Goal: Task Accomplishment & Management: Use online tool/utility

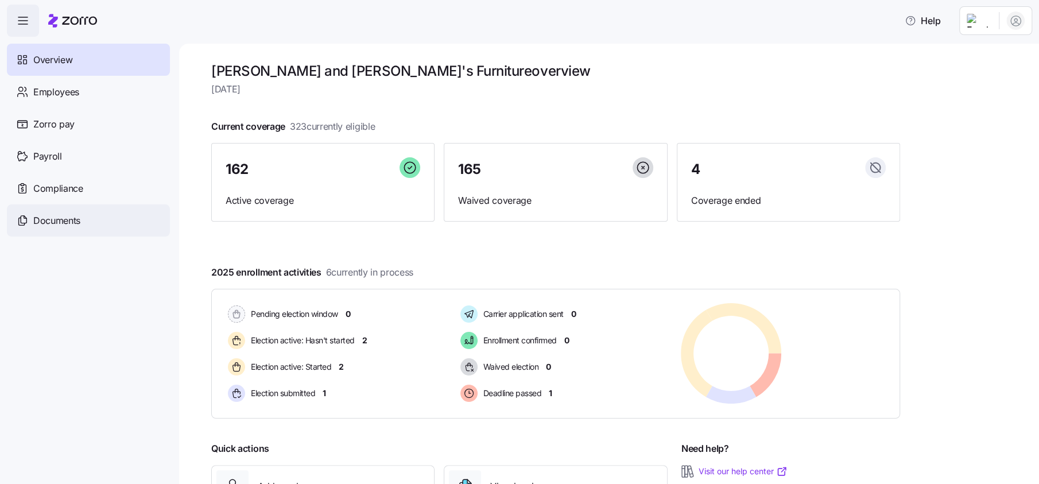
click at [73, 224] on span "Documents" at bounding box center [56, 220] width 47 height 14
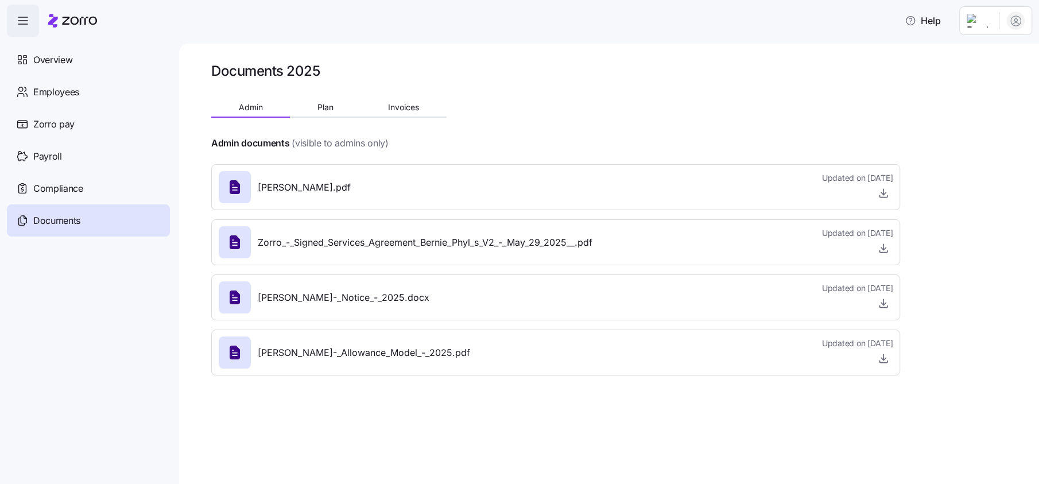
click at [351, 188] on span "[PERSON_NAME].pdf" at bounding box center [304, 187] width 93 height 14
click at [236, 197] on div at bounding box center [235, 187] width 32 height 32
click at [883, 192] on icon "button" at bounding box center [883, 192] width 0 height 6
click at [331, 109] on span "Plan" at bounding box center [325, 107] width 16 height 8
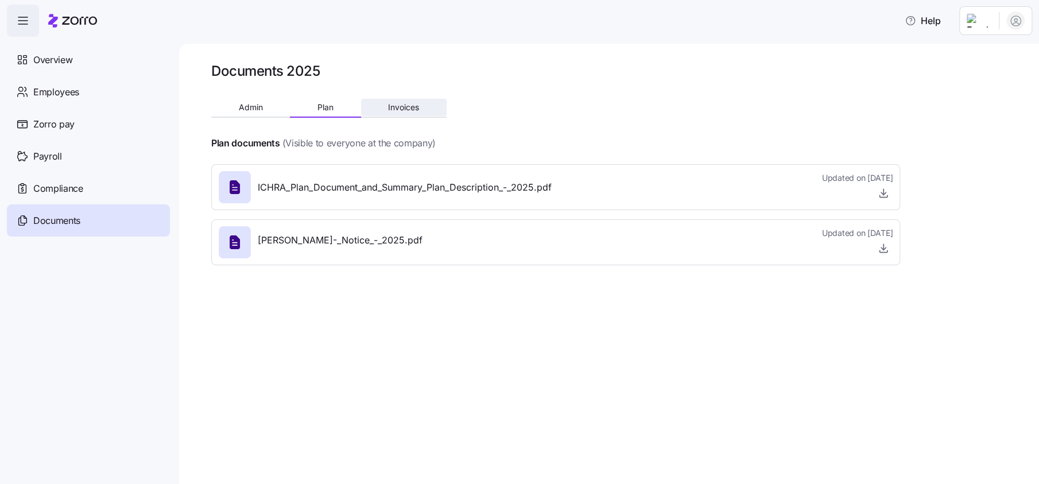
click at [377, 106] on button "Invoices" at bounding box center [403, 107] width 85 height 17
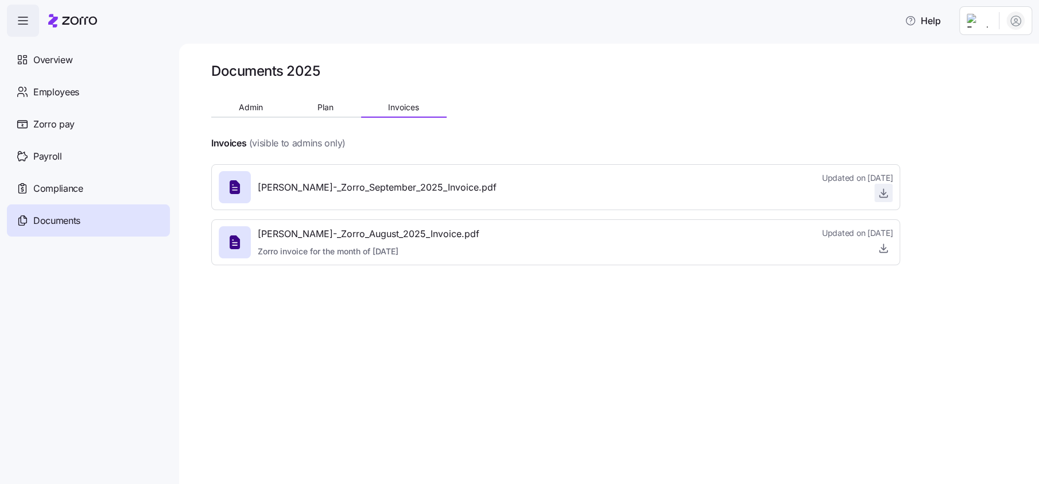
click at [881, 197] on icon "button" at bounding box center [882, 192] width 11 height 11
click at [37, 51] on div "Overview" at bounding box center [88, 60] width 163 height 32
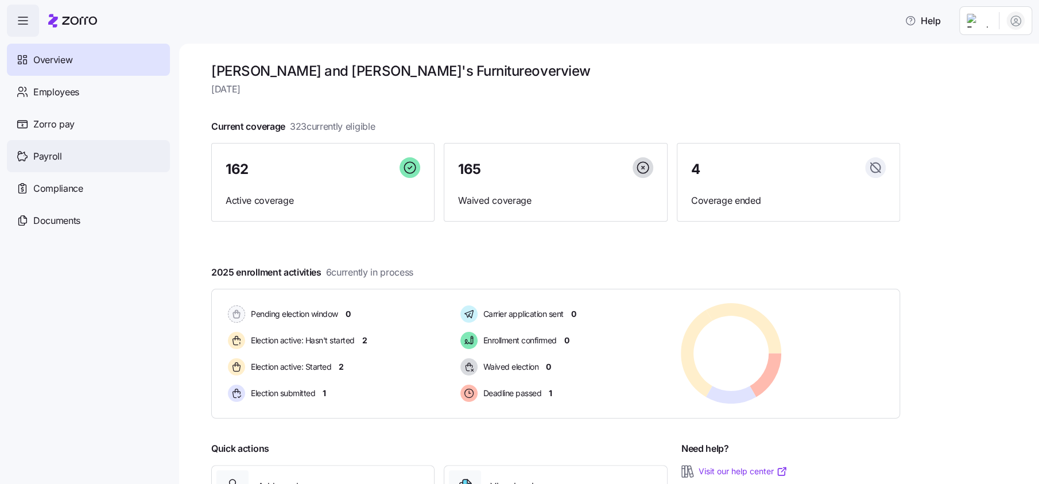
click at [56, 159] on span "Payroll" at bounding box center [47, 156] width 29 height 14
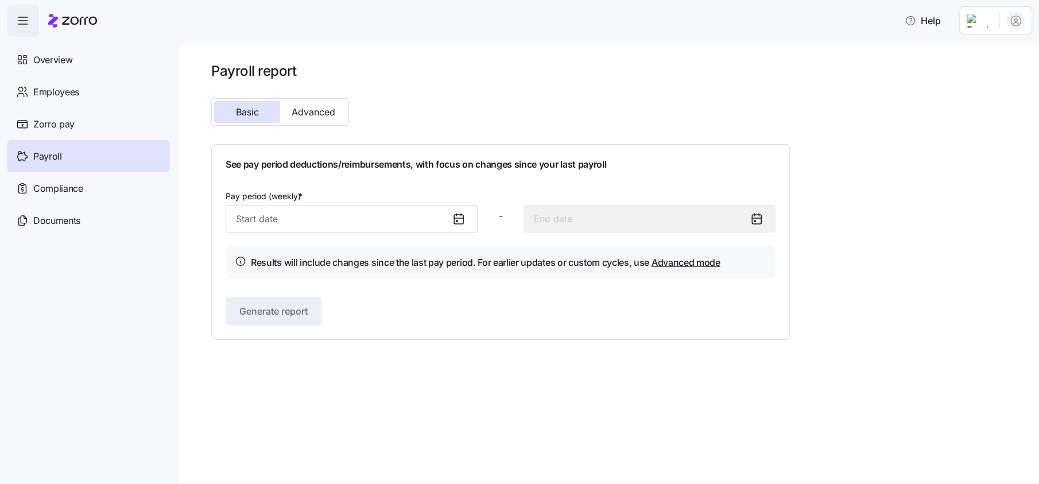
click at [452, 227] on div at bounding box center [463, 218] width 28 height 26
click at [457, 224] on icon at bounding box center [458, 219] width 9 height 9
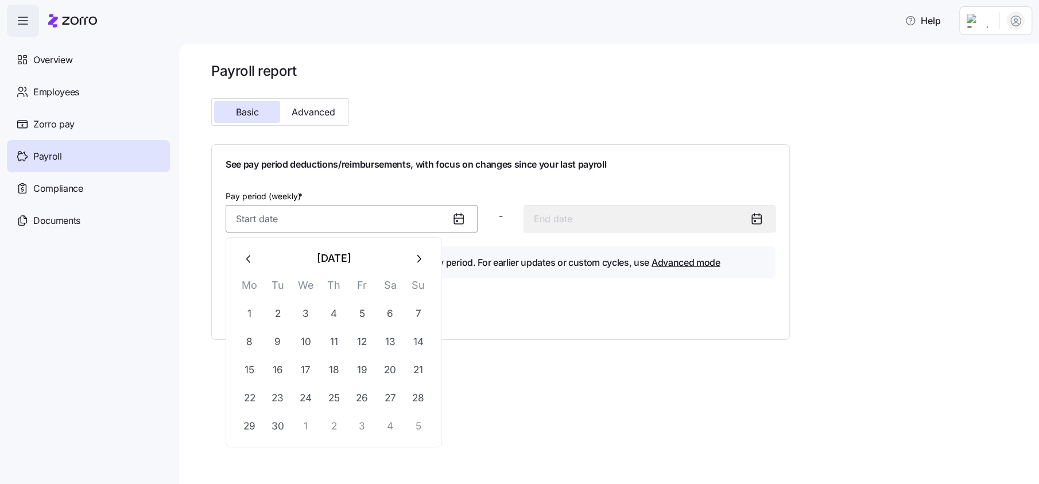
click at [246, 224] on input "Pay period (weekly) *" at bounding box center [351, 219] width 252 height 28
click at [277, 308] on button "2" at bounding box center [277, 314] width 28 height 28
type input "[DATE]"
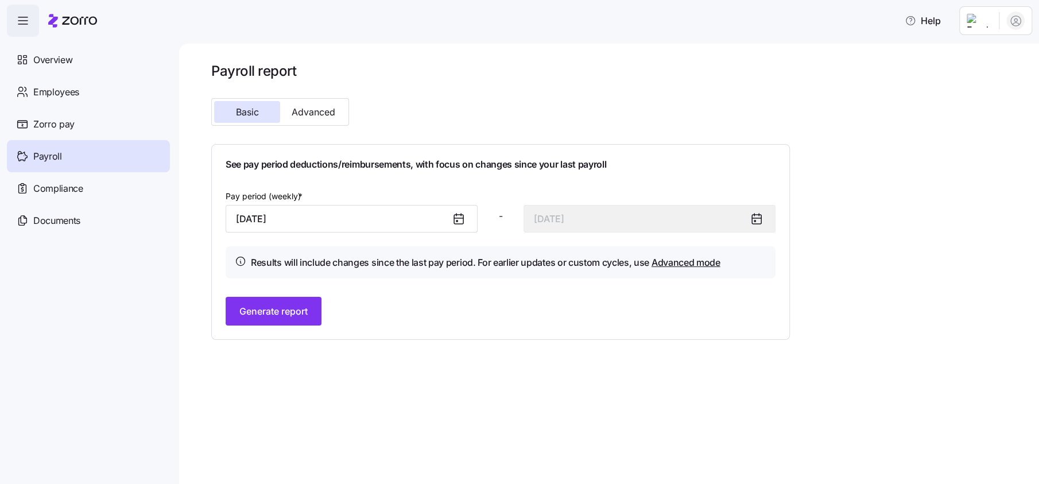
click at [277, 308] on span "Generate report" at bounding box center [273, 311] width 68 height 14
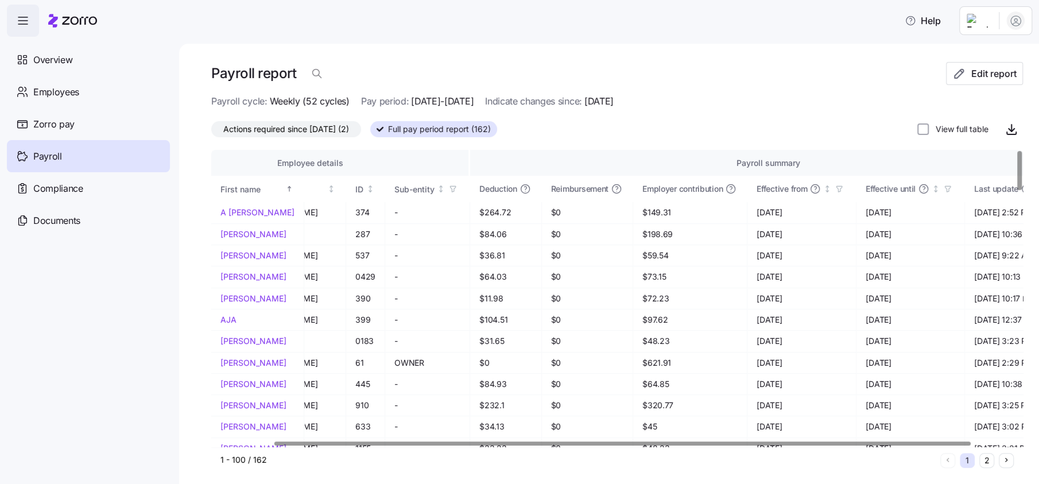
scroll to position [0, 110]
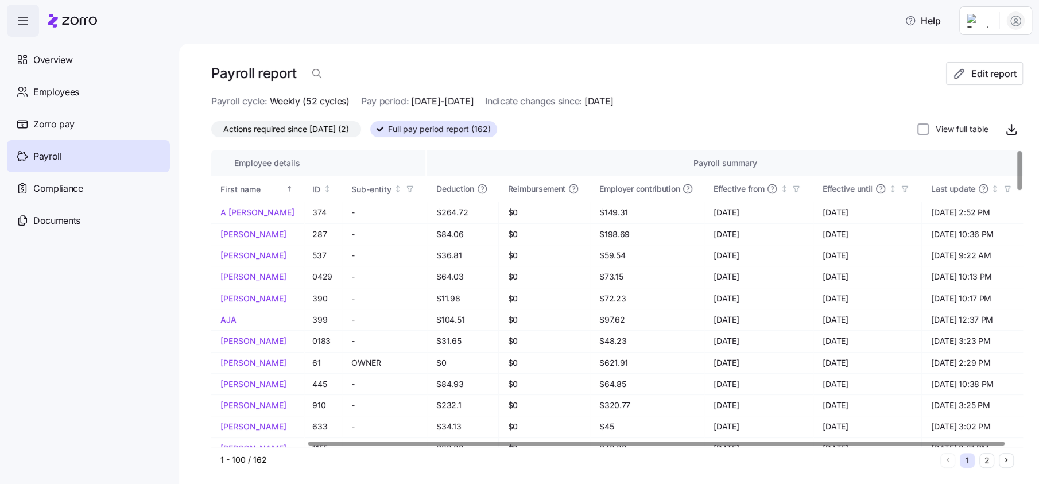
click at [635, 442] on div at bounding box center [655, 443] width 695 height 4
click at [1004, 130] on icon "button" at bounding box center [1011, 129] width 14 height 14
click at [285, 189] on icon "Sorted ascending" at bounding box center [289, 189] width 8 height 8
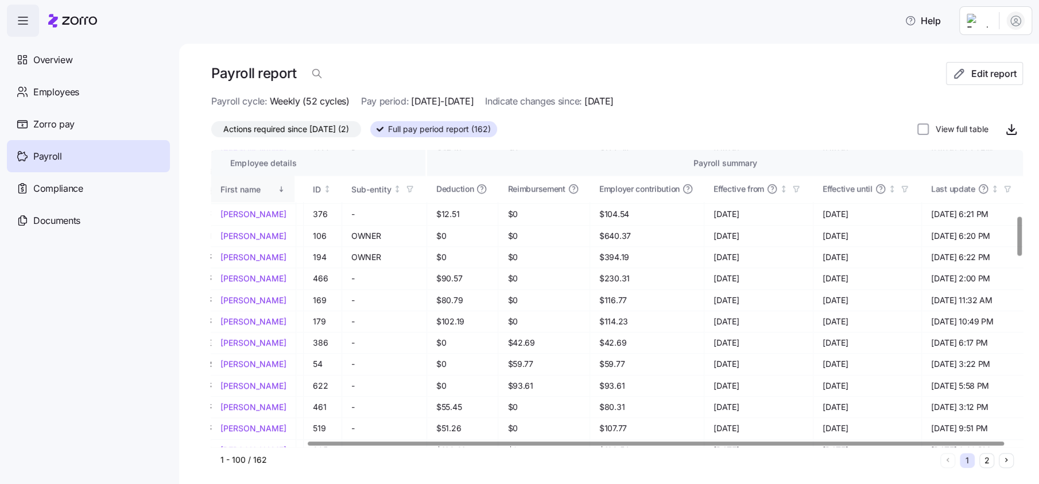
scroll to position [501, 110]
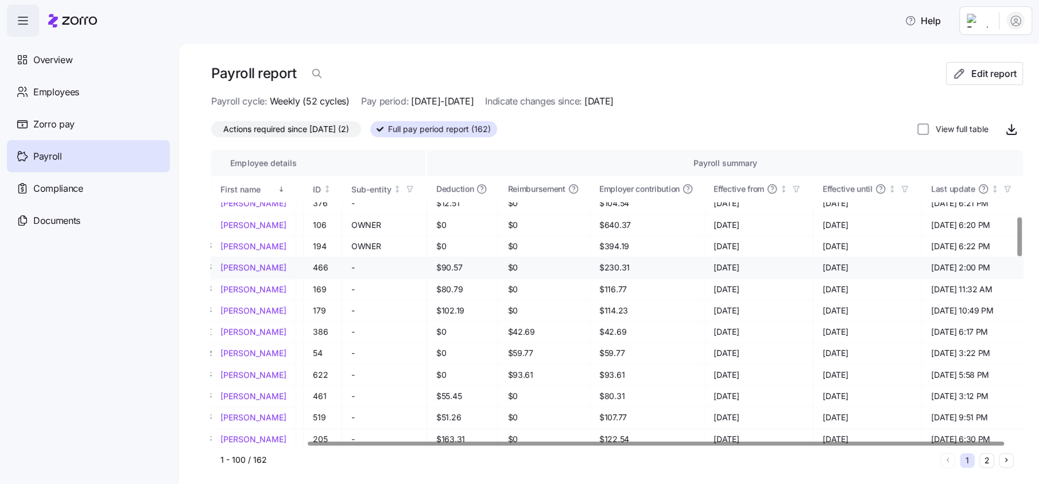
click at [241, 264] on link "[PERSON_NAME]" at bounding box center [253, 267] width 66 height 11
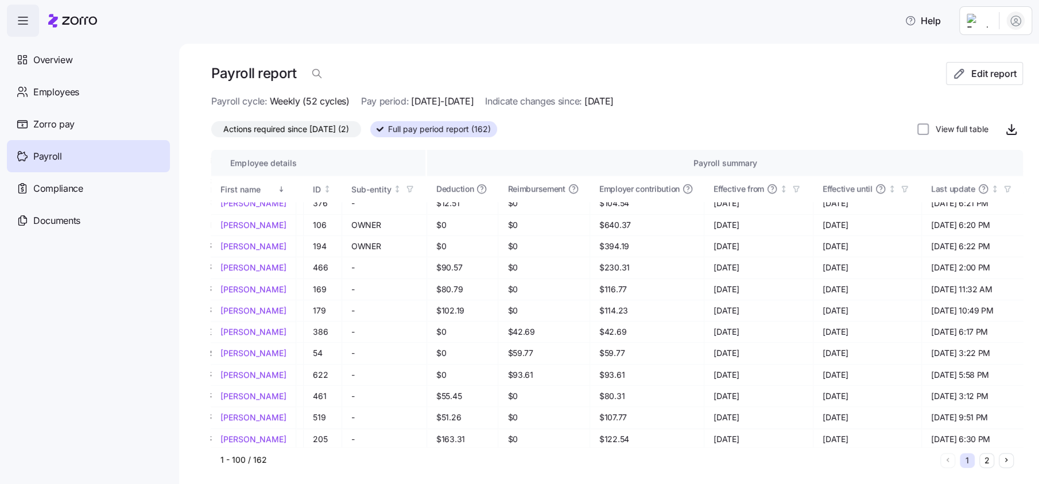
click at [986, 18] on html "Help Overview Employees Zorro pay Payroll Compliance Documents Payroll report E…" at bounding box center [519, 238] width 1039 height 477
click at [984, 115] on div "Log out" at bounding box center [969, 116] width 45 height 13
